Goal: Transaction & Acquisition: Subscribe to service/newsletter

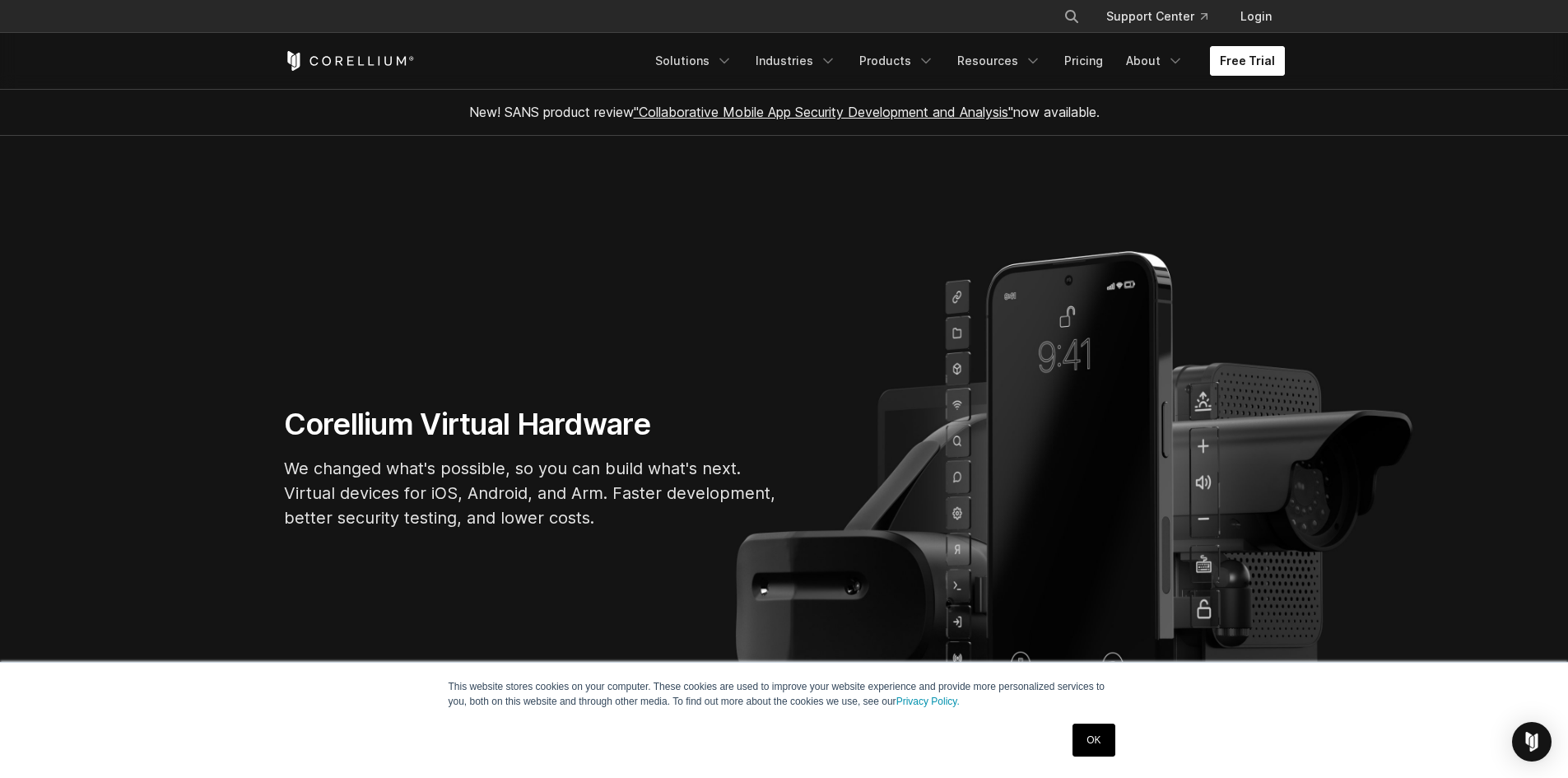
click at [1244, 65] on link "Free Trial" at bounding box center [1247, 60] width 75 height 30
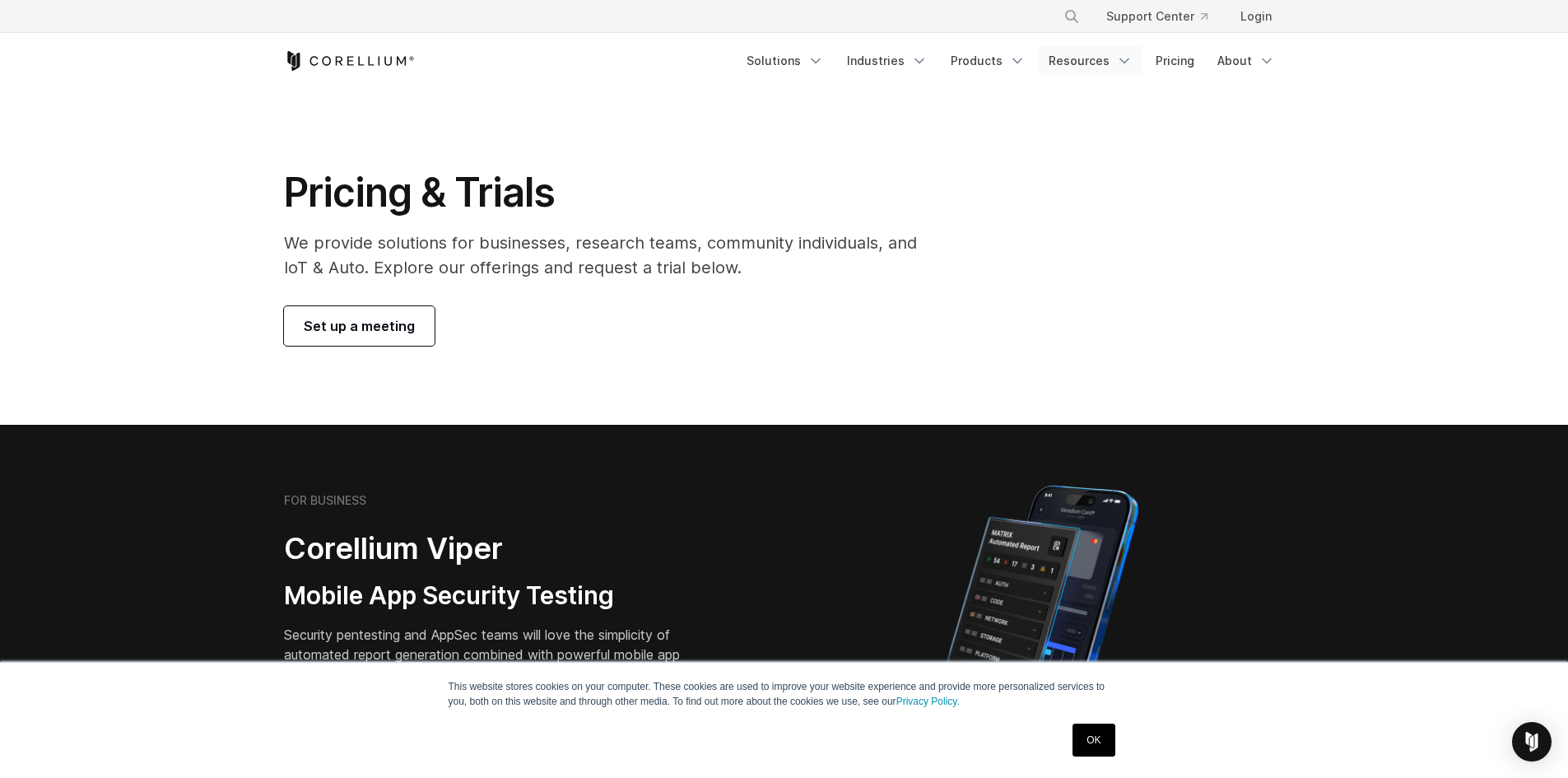
click at [1065, 52] on link "Resources" at bounding box center [1091, 60] width 104 height 30
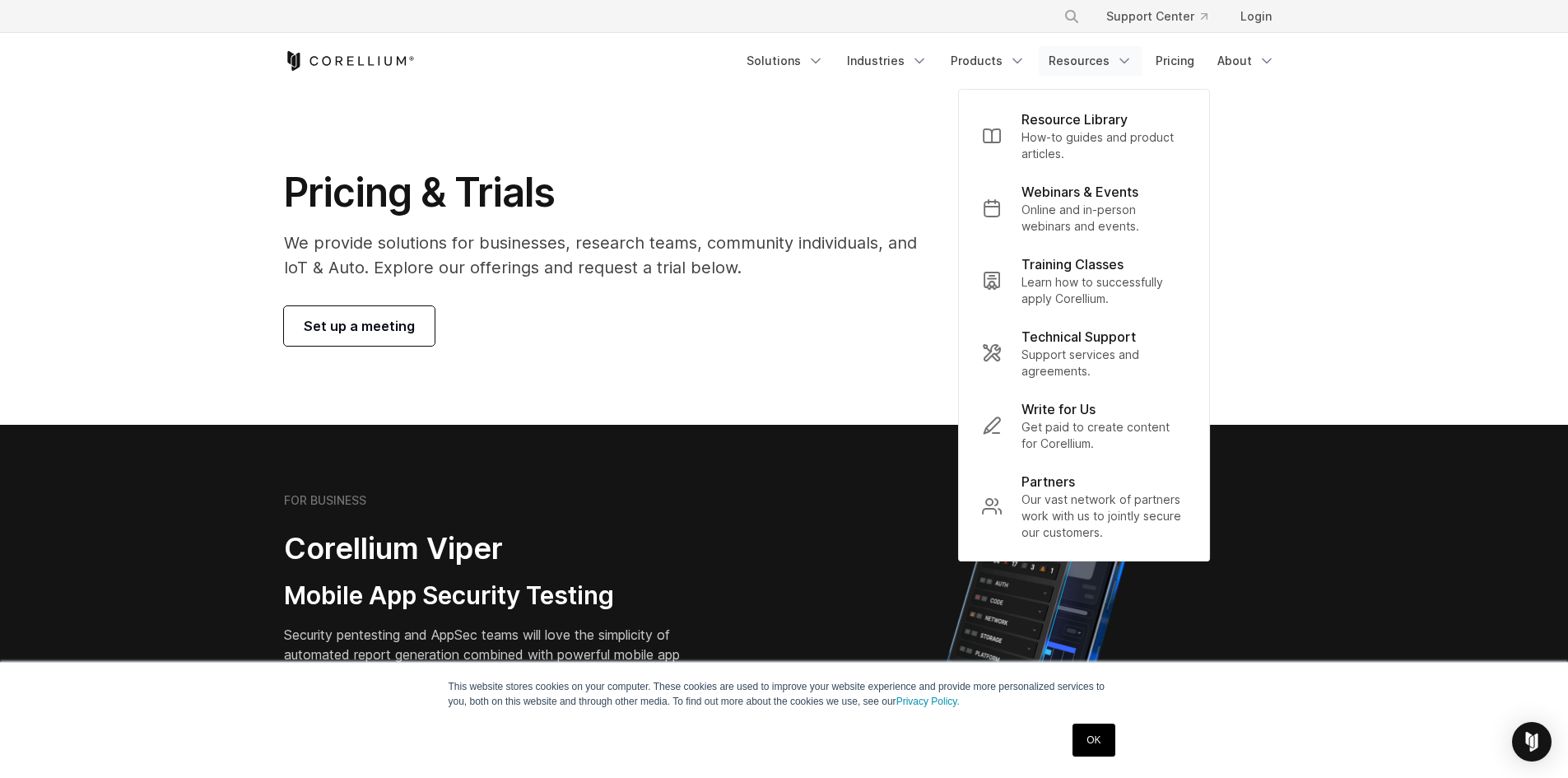
click at [1067, 52] on link "Resources" at bounding box center [1091, 60] width 104 height 30
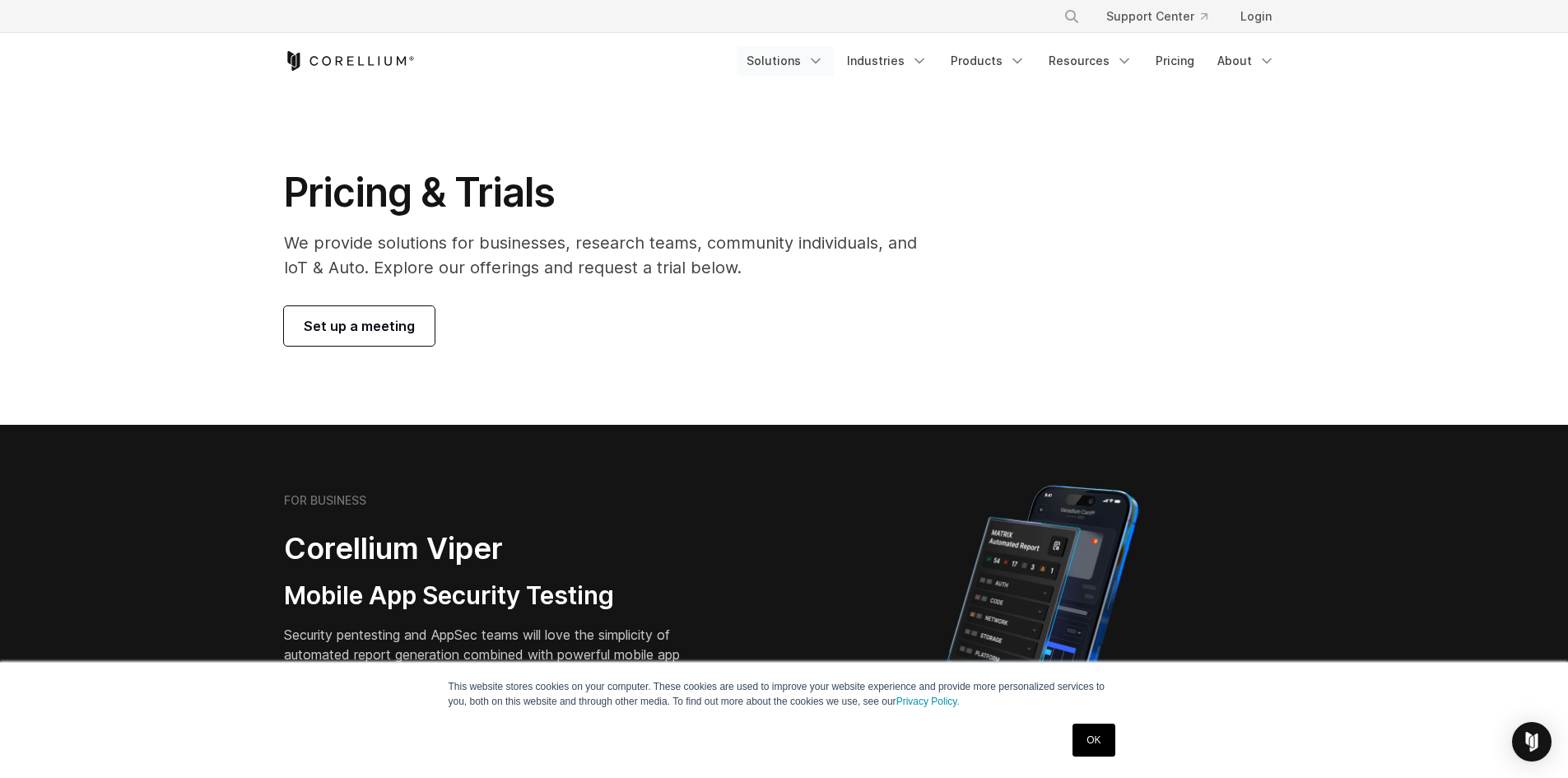
click at [813, 58] on link "Solutions" at bounding box center [785, 60] width 97 height 30
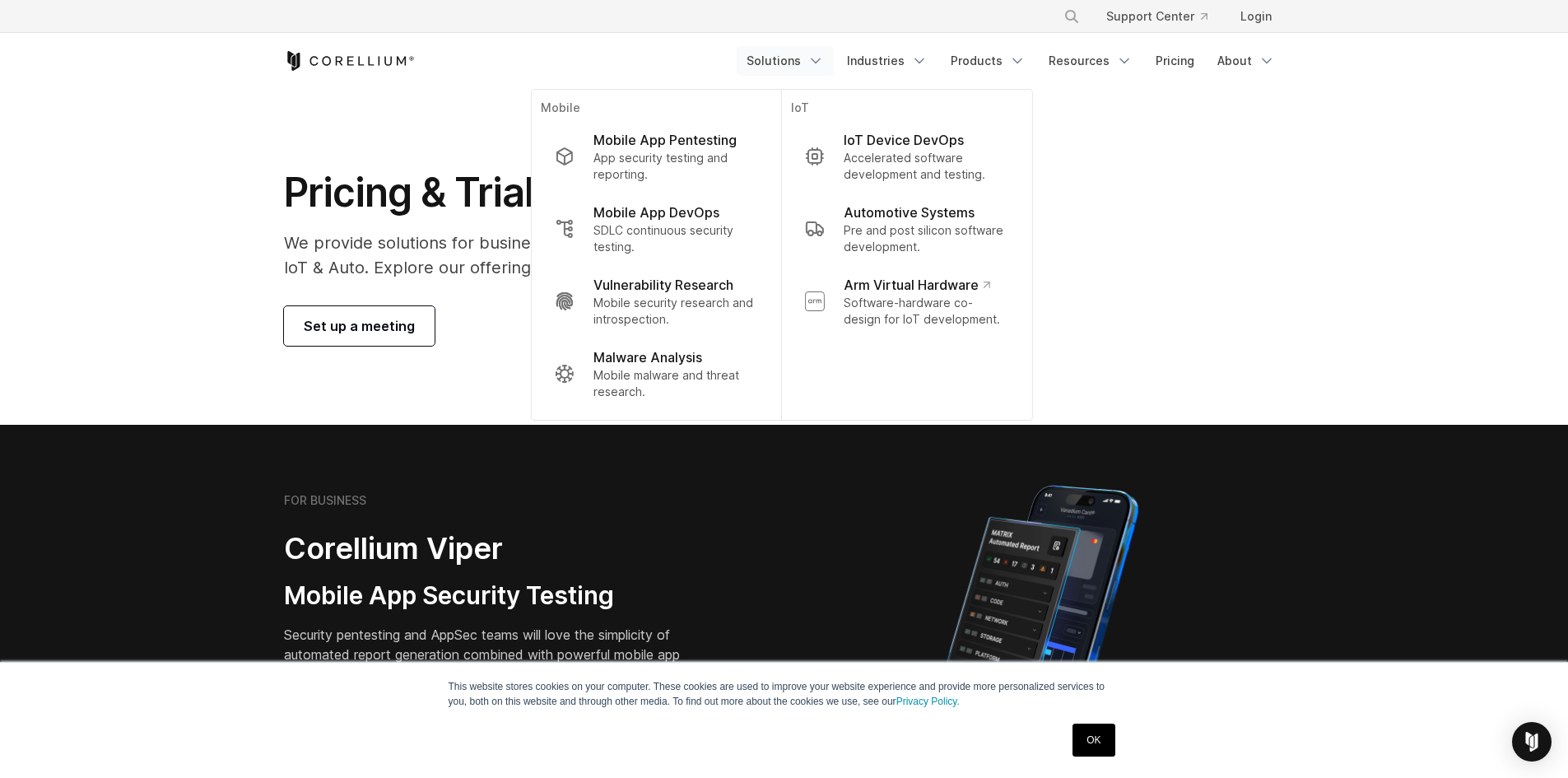
click at [813, 58] on link "Solutions" at bounding box center [785, 60] width 97 height 30
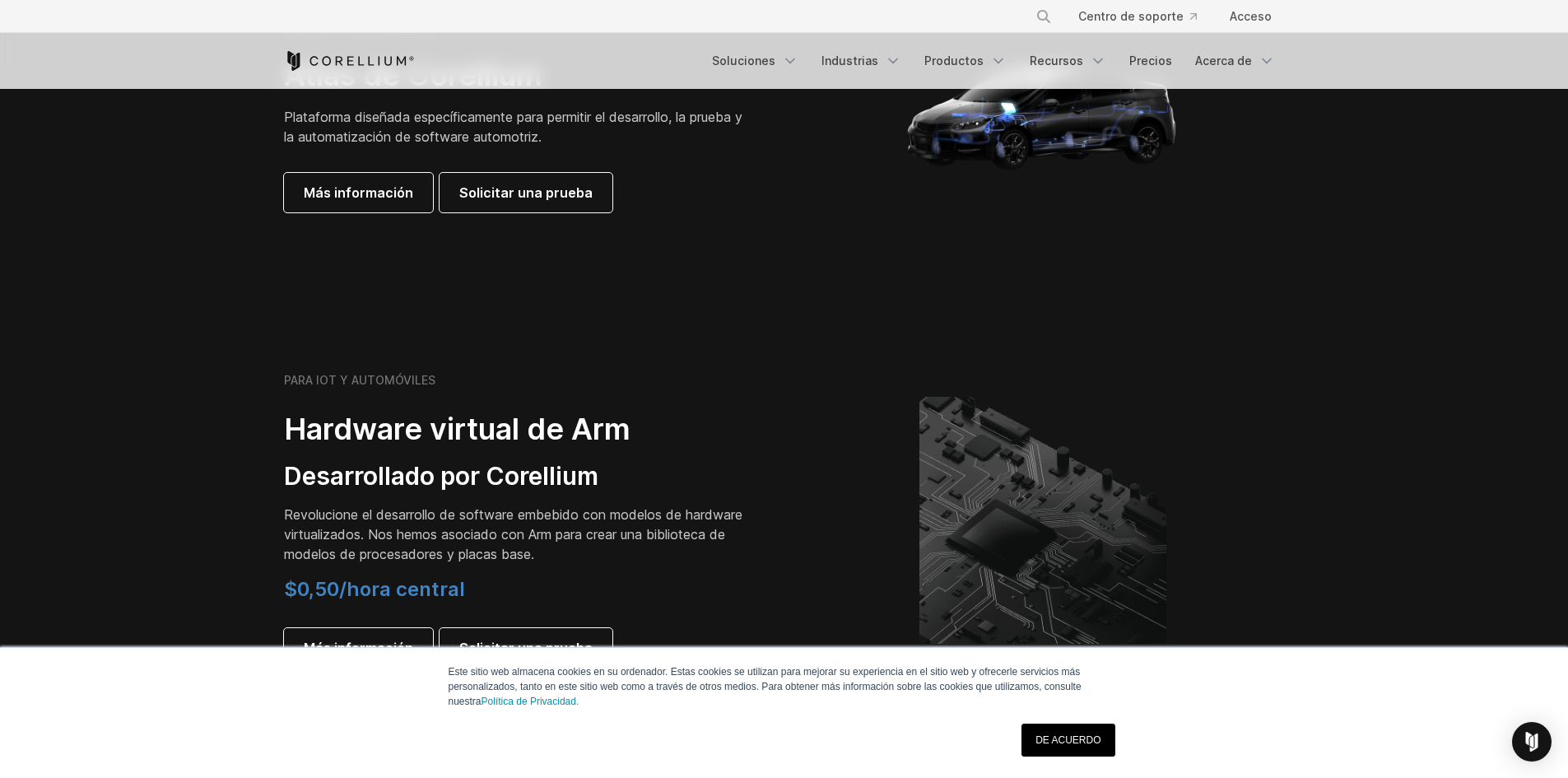
scroll to position [1895, 0]
